Goal: Transaction & Acquisition: Book appointment/travel/reservation

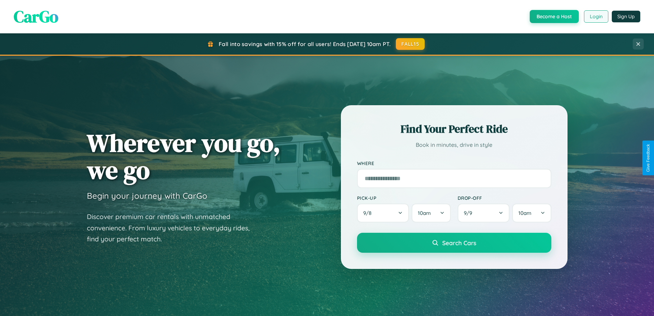
click at [596, 16] on button "Login" at bounding box center [596, 16] width 24 height 12
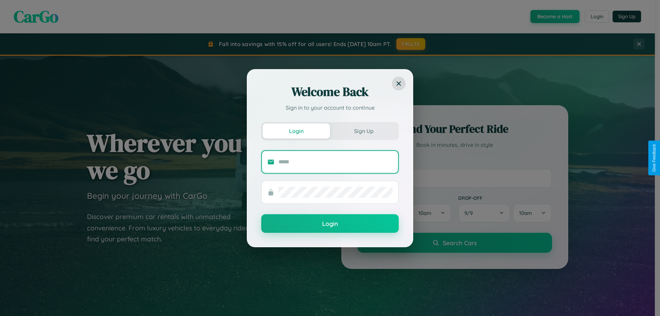
click at [335, 161] on input "text" at bounding box center [335, 161] width 114 height 11
type input "**********"
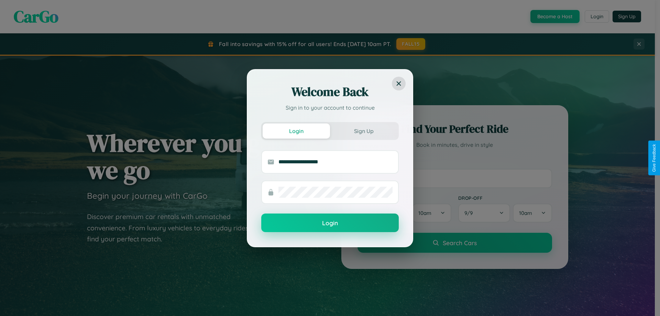
click at [330, 223] on button "Login" at bounding box center [329, 222] width 137 height 19
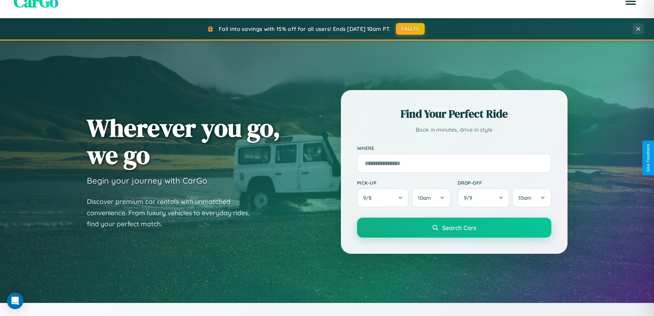
scroll to position [20, 0]
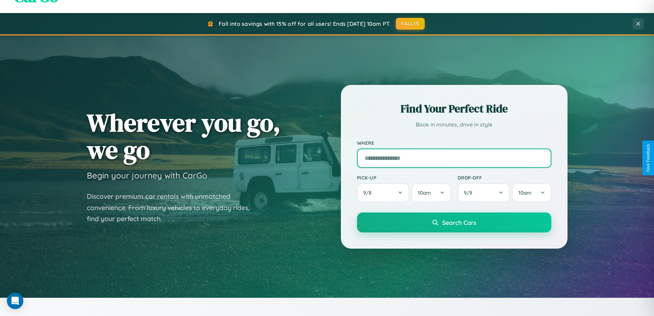
click at [454, 158] on input "text" at bounding box center [454, 157] width 194 height 19
type input "*********"
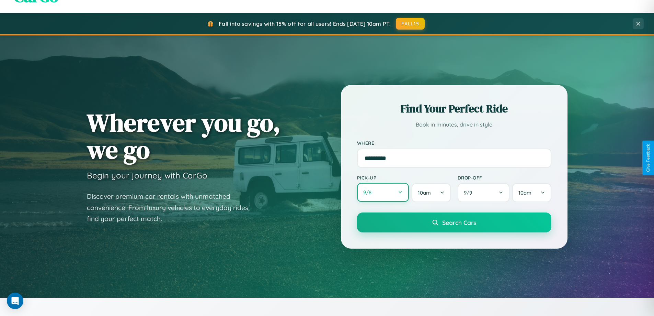
click at [383, 193] on button "9 / 8" at bounding box center [383, 192] width 52 height 19
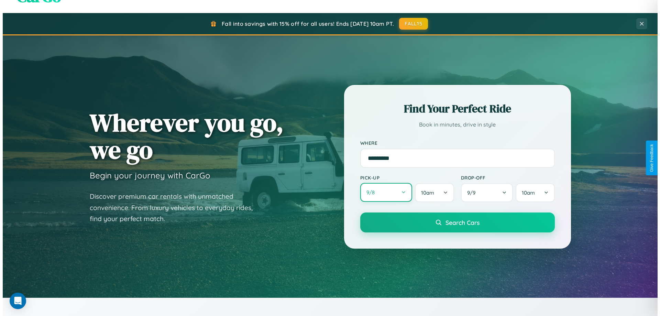
select select "*"
select select "****"
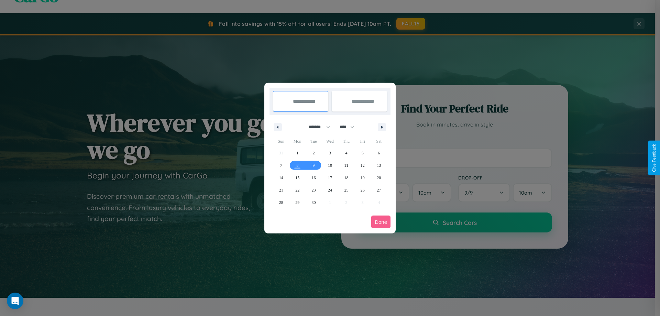
click at [316, 127] on select "******* ******** ***** ***** *** **** **** ****** ********* ******* ******** **…" at bounding box center [317, 126] width 29 height 11
select select "*"
click at [350, 127] on select "**** **** **** **** **** **** **** **** **** **** **** **** **** **** **** ****…" at bounding box center [346, 126] width 21 height 11
select select "****"
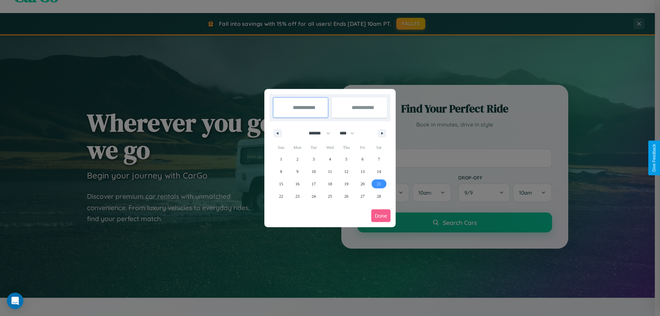
click at [379, 183] on span "21" at bounding box center [379, 184] width 4 height 12
type input "**********"
click at [382, 133] on icon "button" at bounding box center [382, 133] width 3 height 3
select select "*"
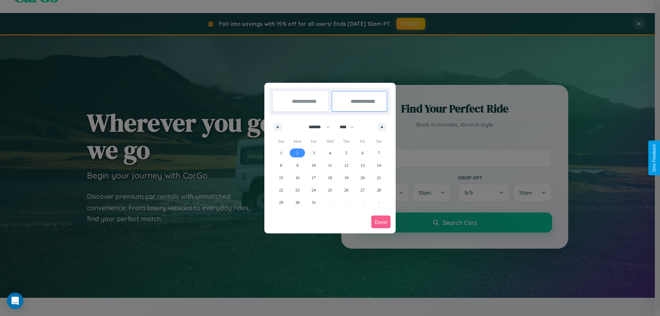
click at [297, 153] on span "2" at bounding box center [297, 153] width 2 height 12
type input "**********"
select select "*"
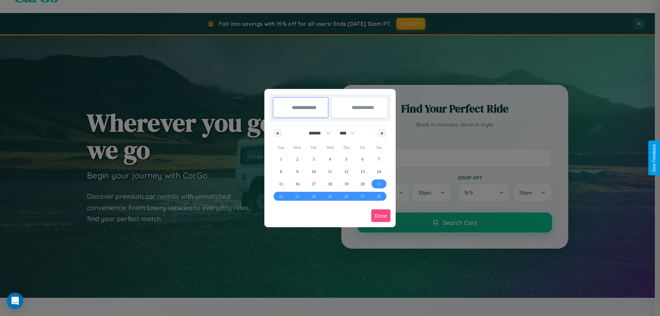
click at [381, 215] on button "Done" at bounding box center [380, 215] width 19 height 13
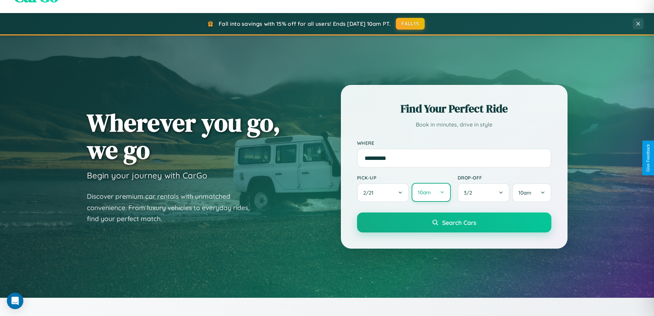
click at [431, 192] on button "10am" at bounding box center [431, 192] width 39 height 19
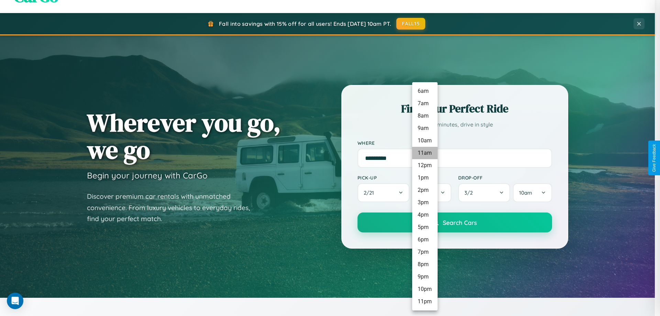
click at [424, 153] on li "11am" at bounding box center [424, 153] width 25 height 12
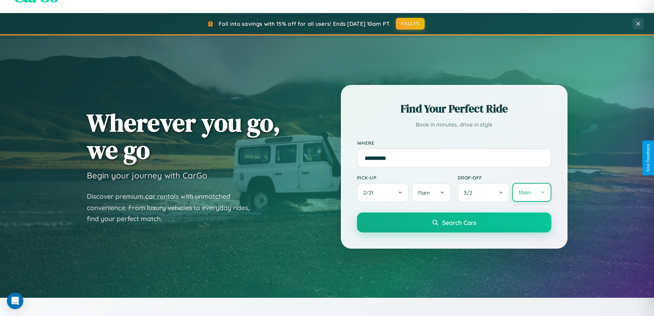
click at [532, 192] on button "10am" at bounding box center [532, 192] width 39 height 19
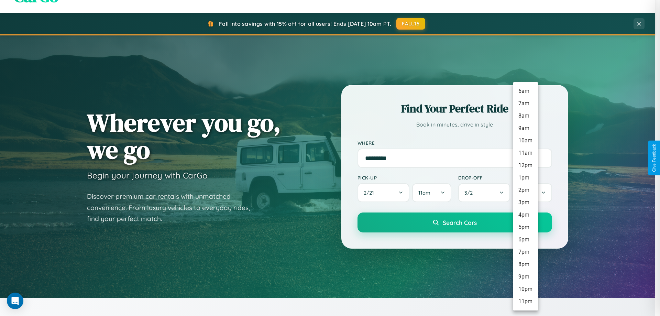
click at [525, 227] on li "5pm" at bounding box center [525, 227] width 25 height 12
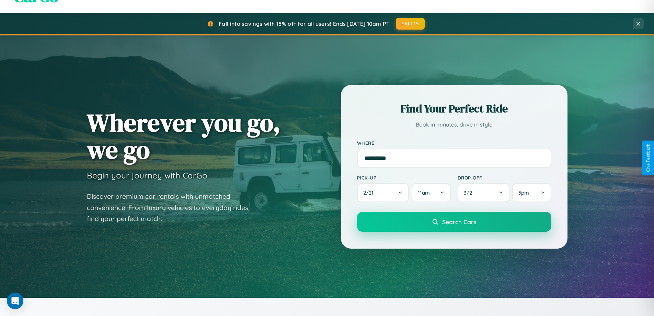
click at [454, 222] on span "Search Cars" at bounding box center [459, 222] width 34 height 8
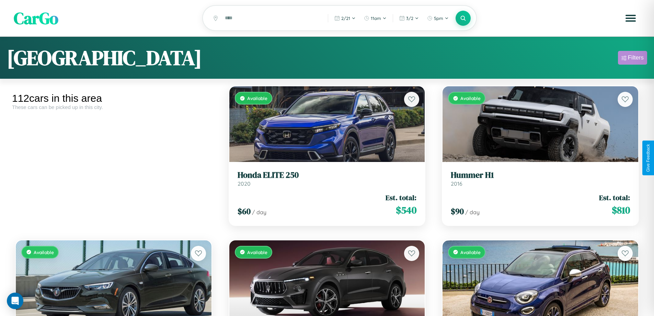
click at [633, 59] on div "Filters" at bounding box center [636, 57] width 16 height 7
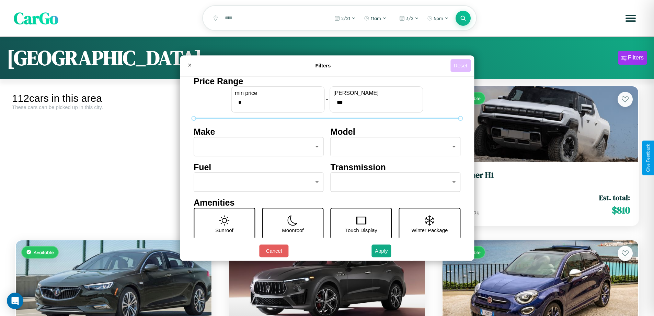
click at [462, 65] on button "Reset" at bounding box center [461, 65] width 20 height 13
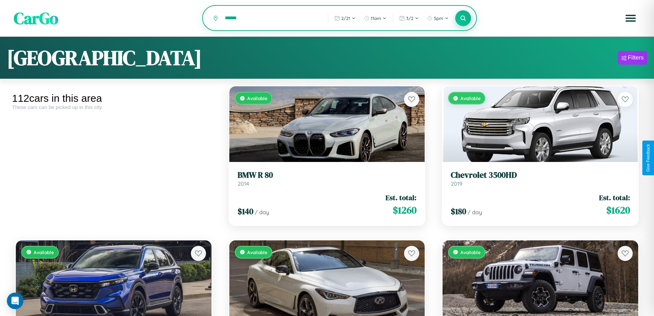
type input "******"
click at [463, 19] on icon at bounding box center [463, 18] width 7 height 7
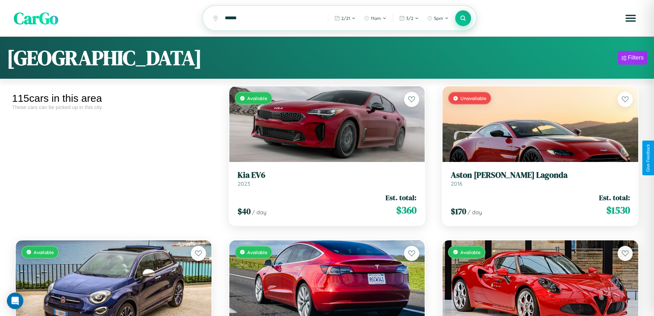
scroll to position [2763, 0]
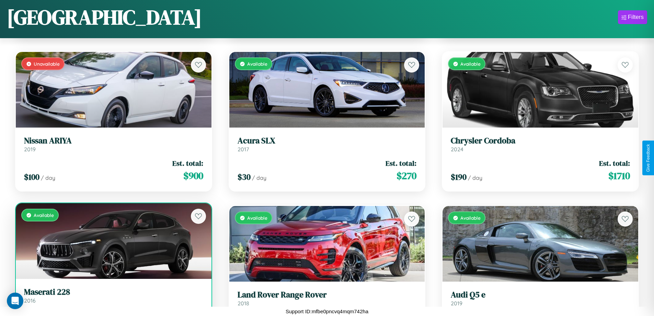
click at [113, 297] on h3 "Maserati 228" at bounding box center [113, 292] width 179 height 10
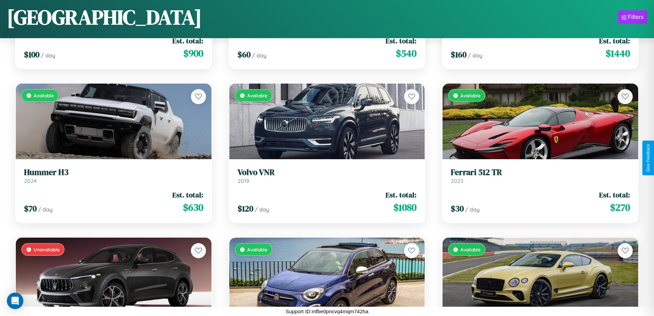
scroll to position [4712, 0]
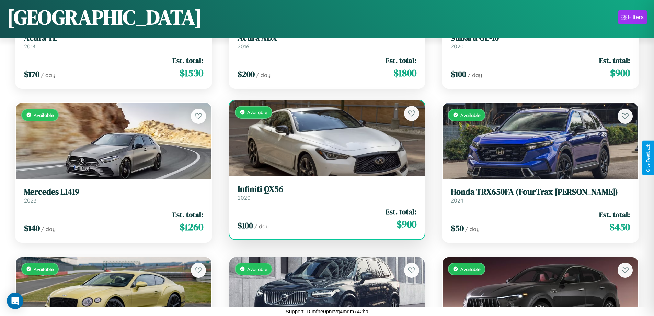
click at [324, 138] on div "Available" at bounding box center [327, 138] width 196 height 76
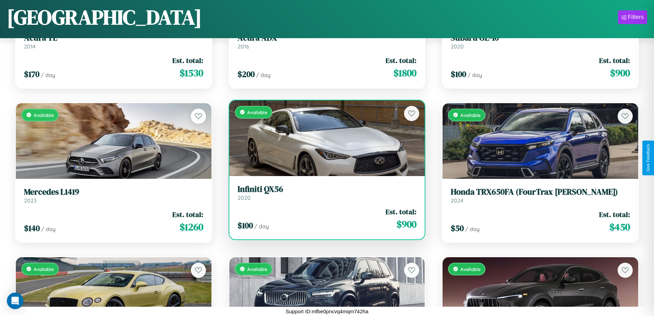
click at [324, 138] on div "Available" at bounding box center [327, 138] width 196 height 76
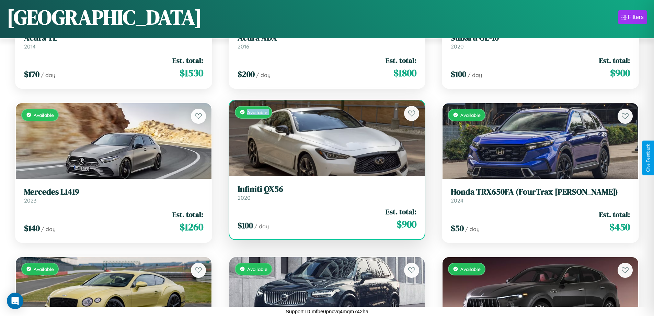
click at [324, 138] on div "Available" at bounding box center [327, 138] width 196 height 76
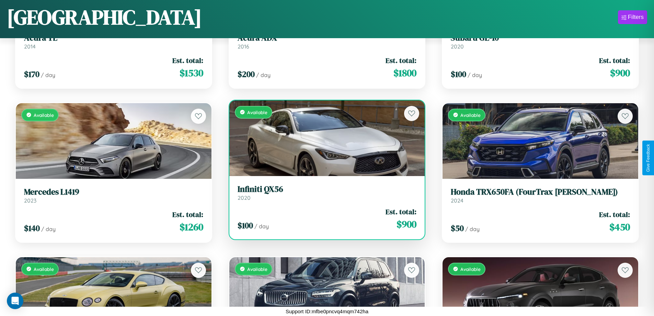
click at [324, 138] on div "Available" at bounding box center [327, 138] width 196 height 76
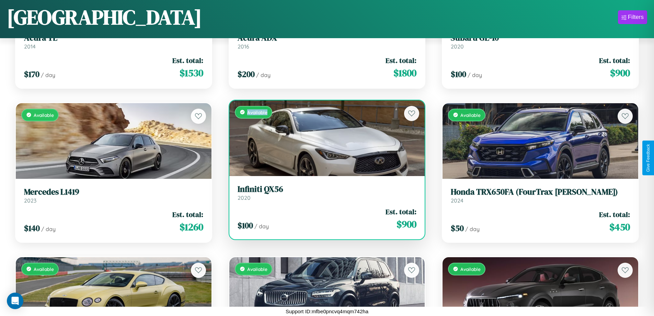
click at [324, 138] on div "Available" at bounding box center [327, 138] width 196 height 76
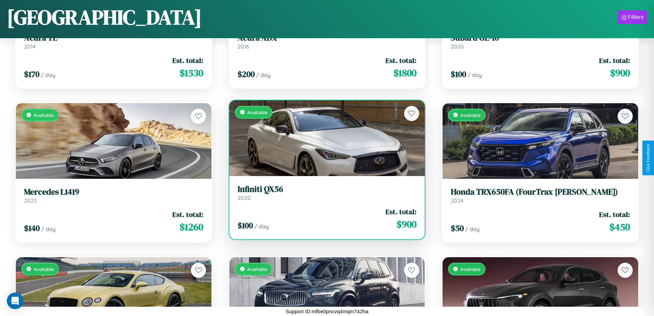
click at [324, 192] on h3 "Infiniti QX56" at bounding box center [327, 189] width 179 height 10
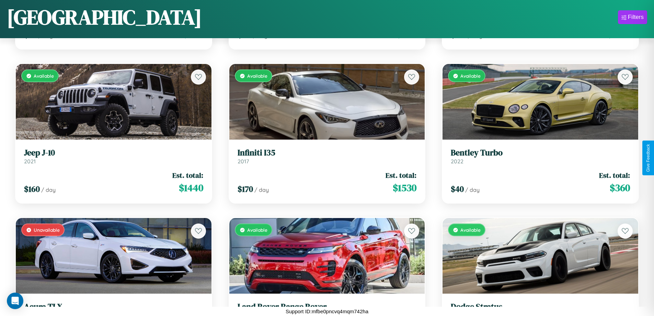
scroll to position [5173, 0]
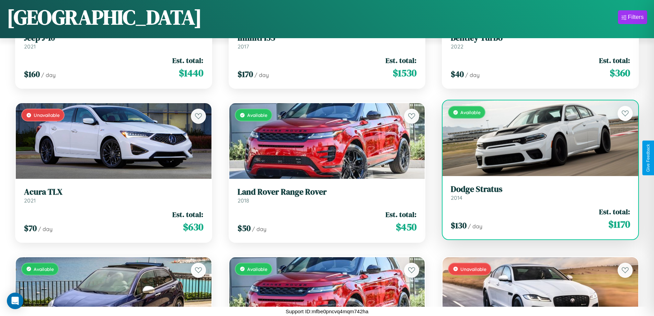
click at [536, 138] on div "Available" at bounding box center [541, 138] width 196 height 76
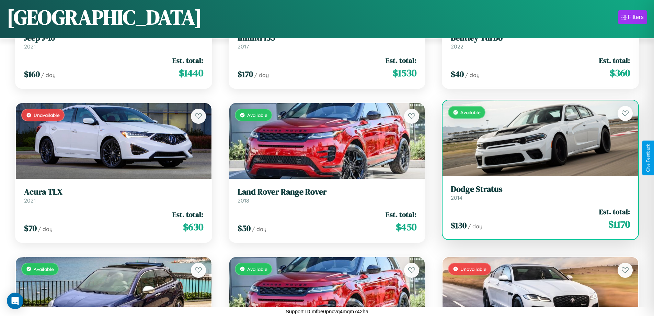
click at [536, 138] on div "Available" at bounding box center [541, 138] width 196 height 76
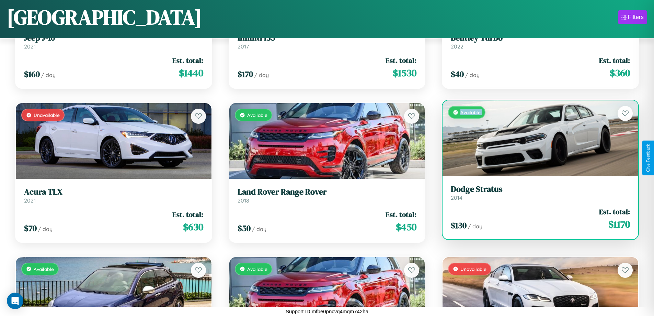
click at [536, 138] on div "Available" at bounding box center [541, 138] width 196 height 76
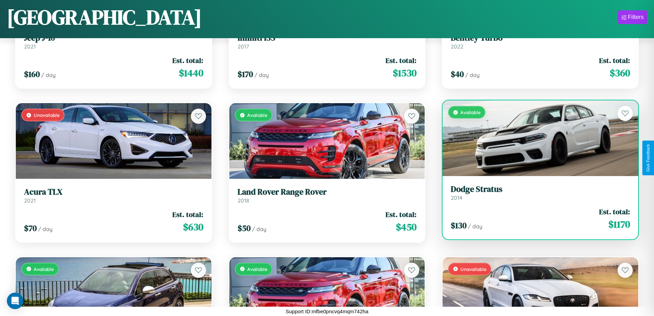
click at [536, 138] on div "Available" at bounding box center [541, 138] width 196 height 76
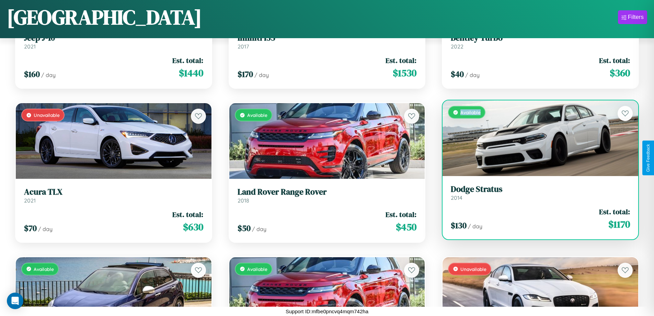
click at [536, 138] on div "Available" at bounding box center [541, 138] width 196 height 76
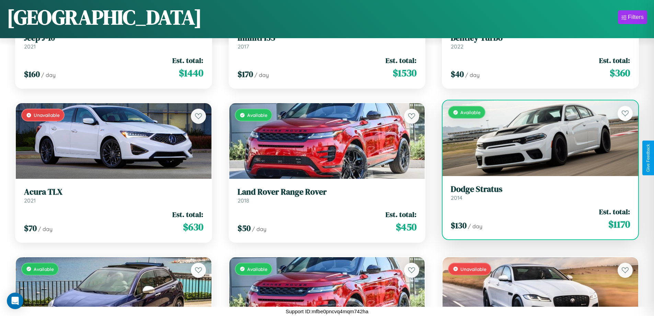
click at [536, 192] on h3 "Dodge Stratus" at bounding box center [540, 189] width 179 height 10
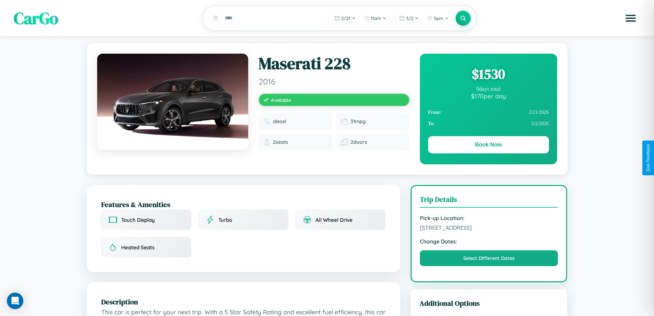
scroll to position [178, 0]
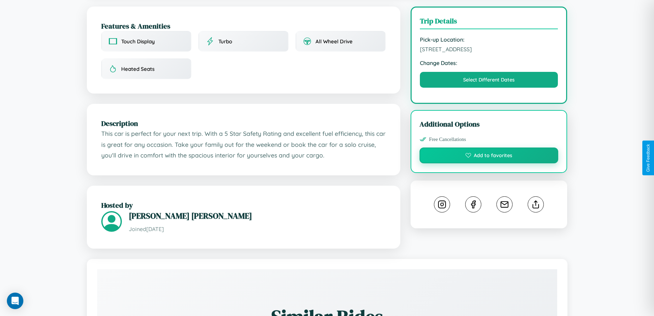
click at [489, 156] on button "Add to favorites" at bounding box center [489, 155] width 139 height 16
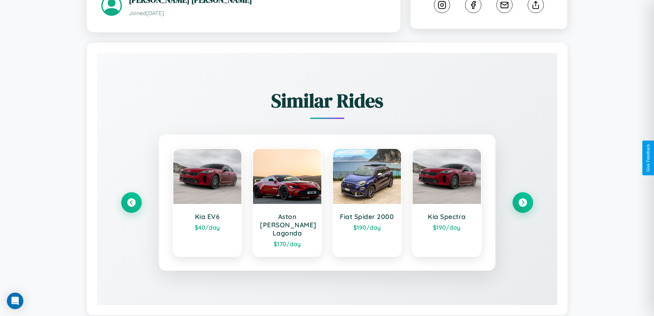
scroll to position [386, 0]
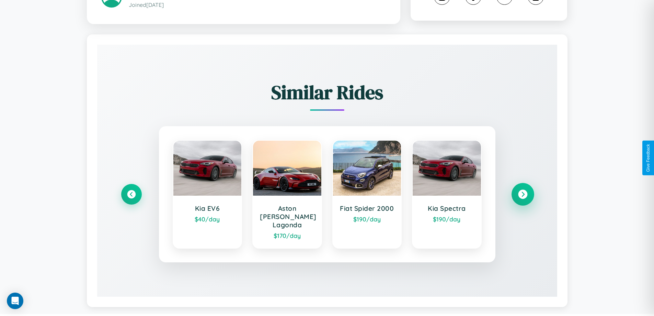
click at [523, 191] on icon at bounding box center [522, 194] width 9 height 9
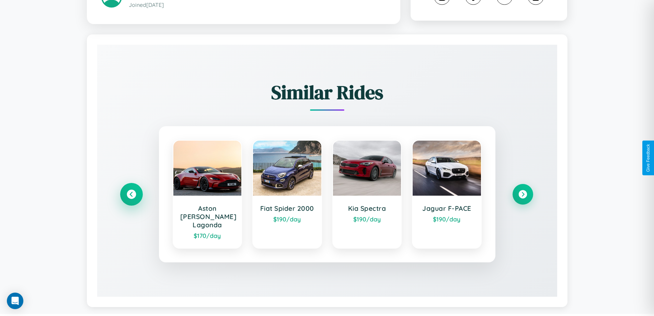
click at [131, 191] on icon at bounding box center [131, 194] width 9 height 9
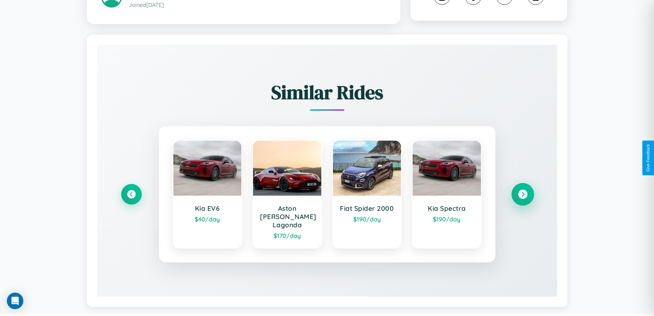
click at [523, 191] on icon at bounding box center [522, 194] width 9 height 9
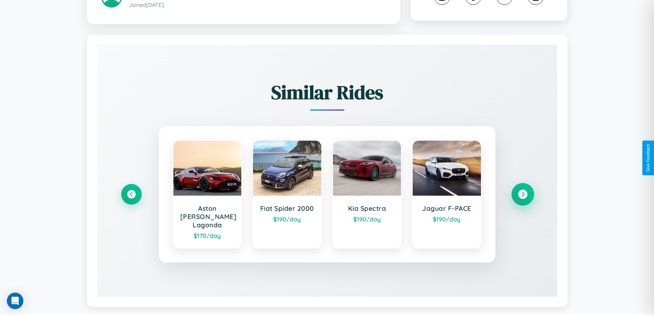
click at [523, 191] on icon at bounding box center [522, 194] width 9 height 9
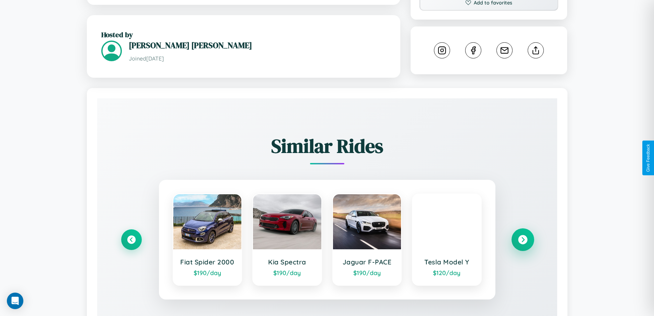
scroll to position [0, 0]
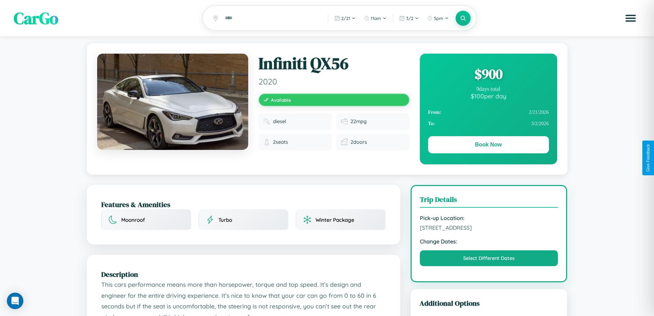
click at [489, 75] on div "$ 900" at bounding box center [488, 74] width 121 height 19
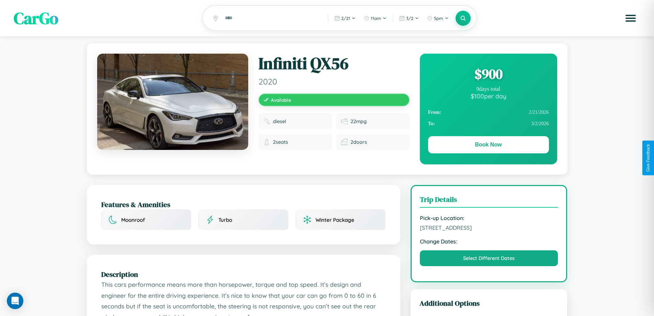
click at [489, 75] on div "$ 900" at bounding box center [488, 74] width 121 height 19
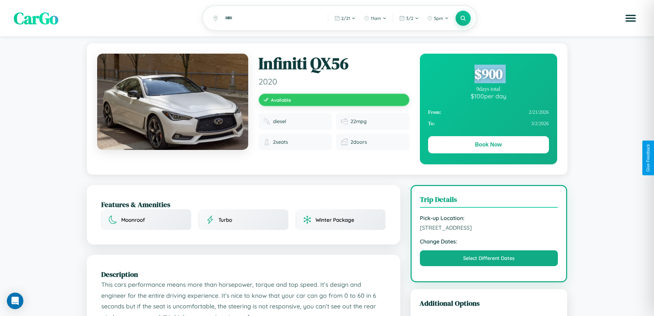
click at [489, 75] on div "$ 900" at bounding box center [488, 74] width 121 height 19
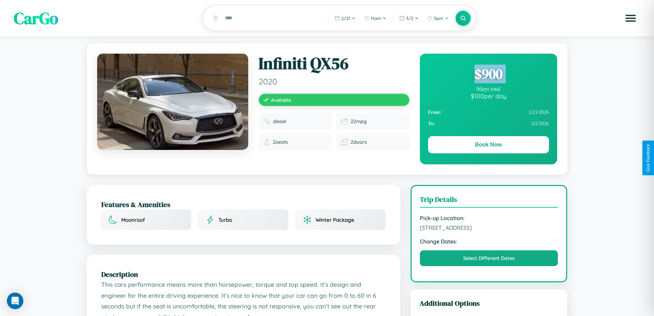
click at [489, 75] on div "$ 900" at bounding box center [488, 74] width 121 height 19
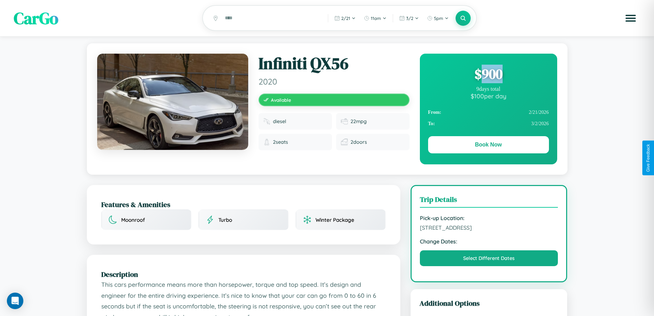
click at [489, 75] on div "$ 900" at bounding box center [488, 74] width 121 height 19
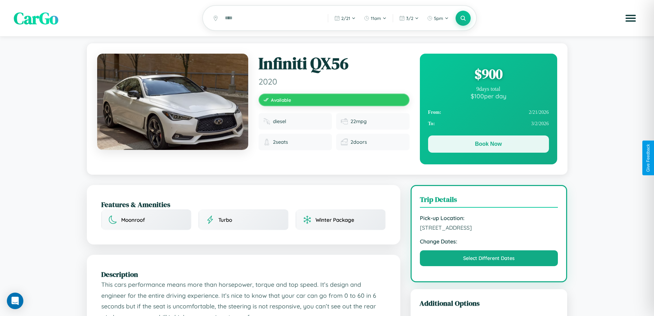
click at [489, 145] on button "Book Now" at bounding box center [488, 143] width 121 height 17
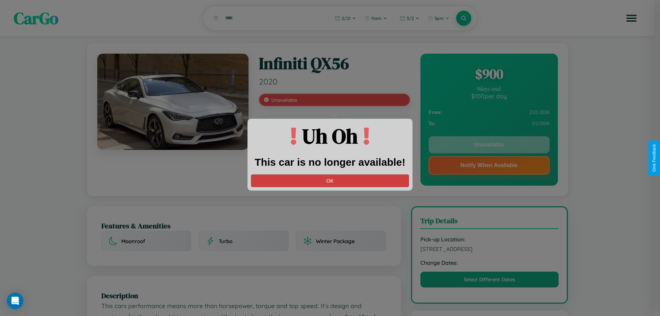
click at [330, 180] on button "OK" at bounding box center [330, 180] width 158 height 13
